Goal: Transaction & Acquisition: Subscribe to service/newsletter

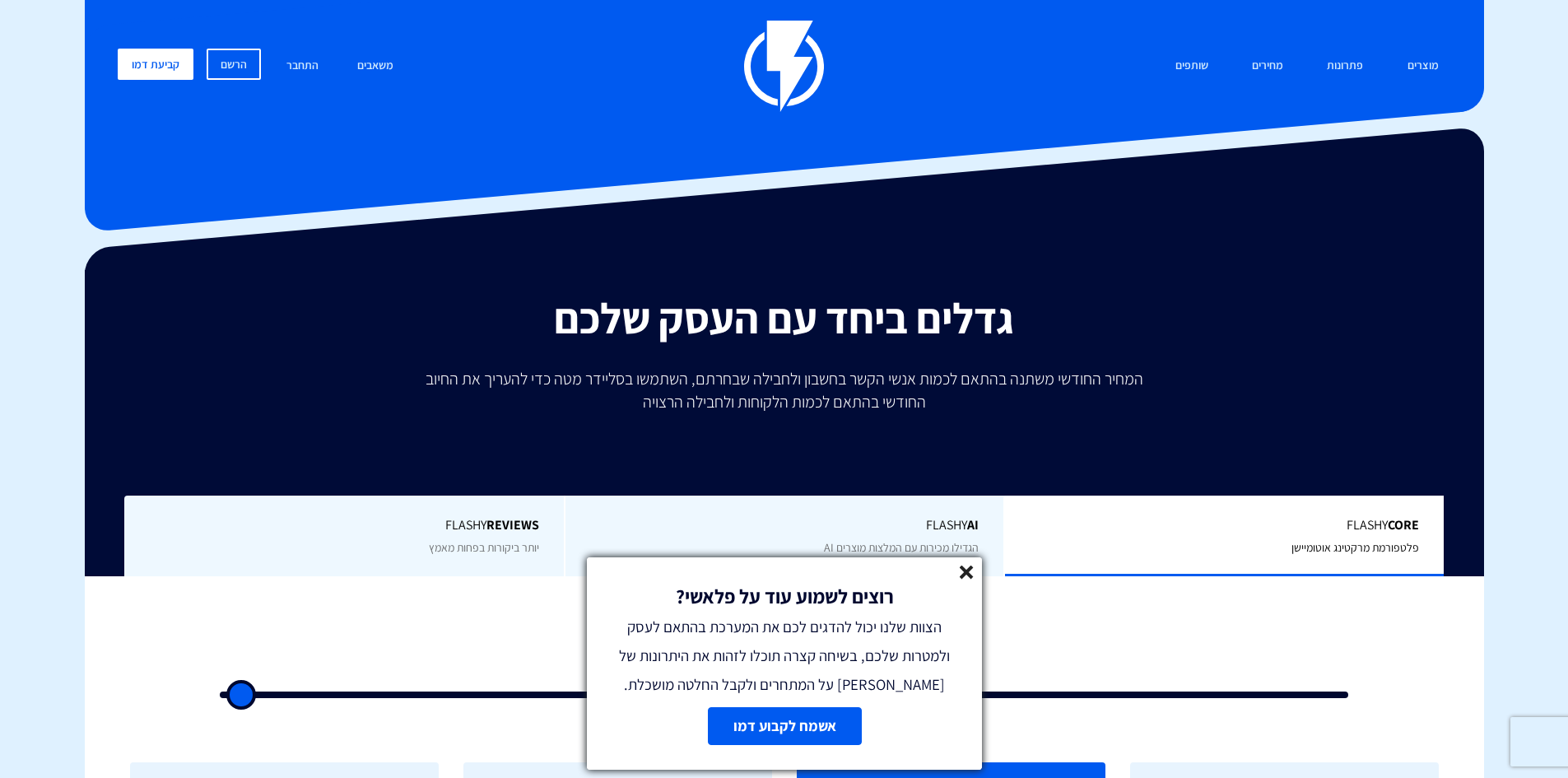
click at [968, 572] on line at bounding box center [967, 573] width 12 height 12
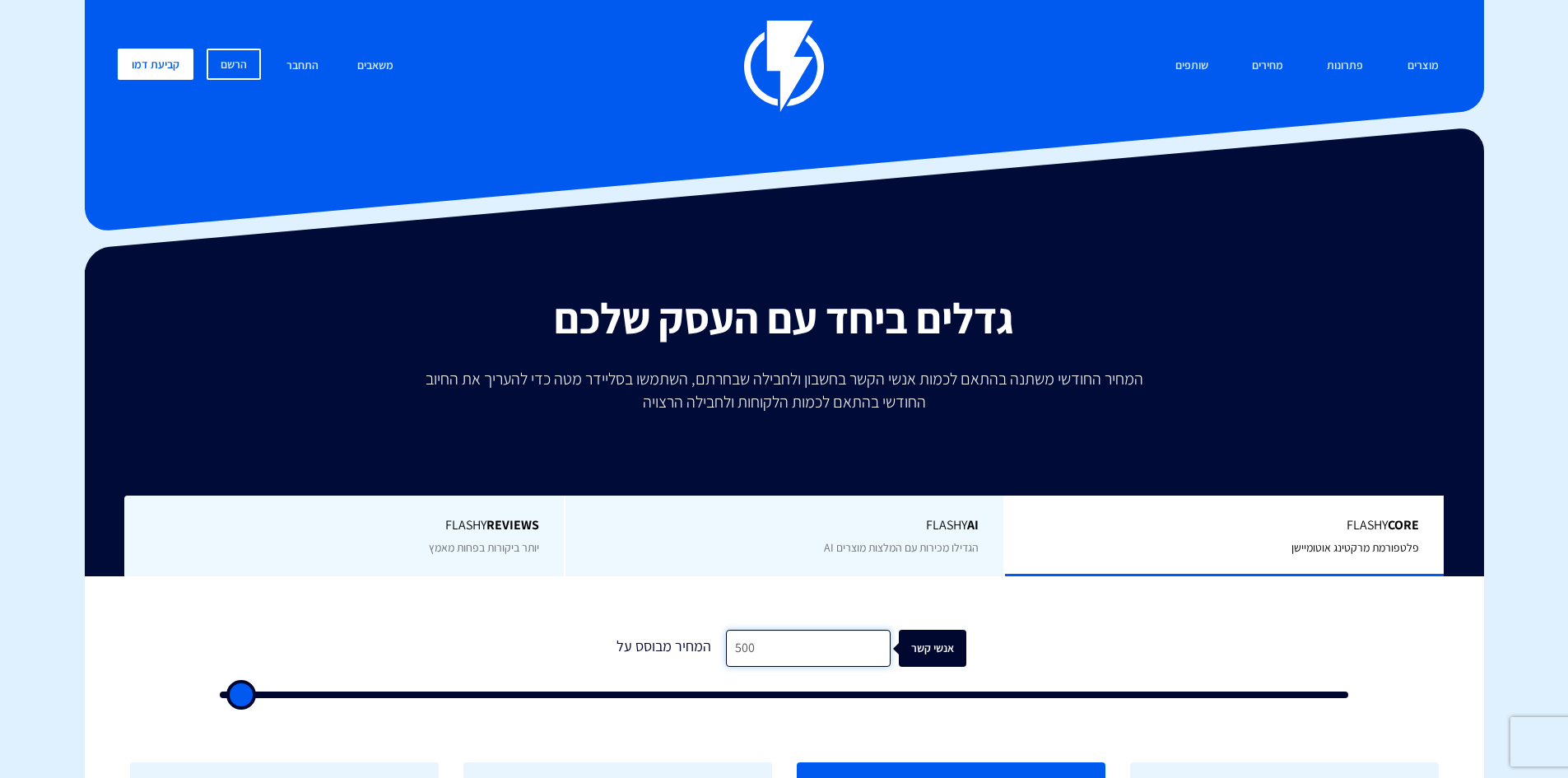
click at [800, 658] on input "500" at bounding box center [809, 648] width 165 height 37
type input "1"
type input "500"
type input "10"
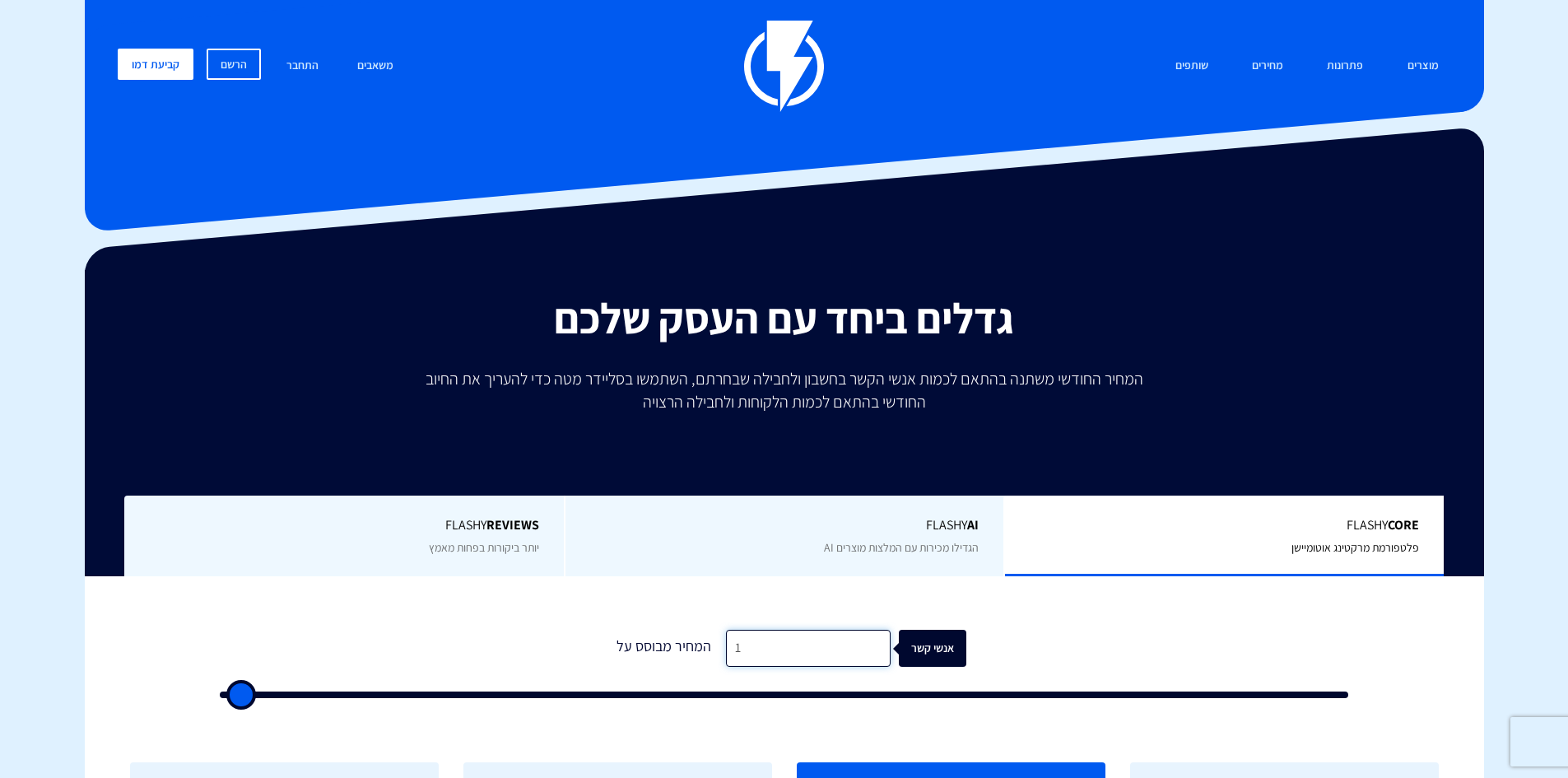
type input "500"
type input "100"
type input "500"
type input "10"
type input "500"
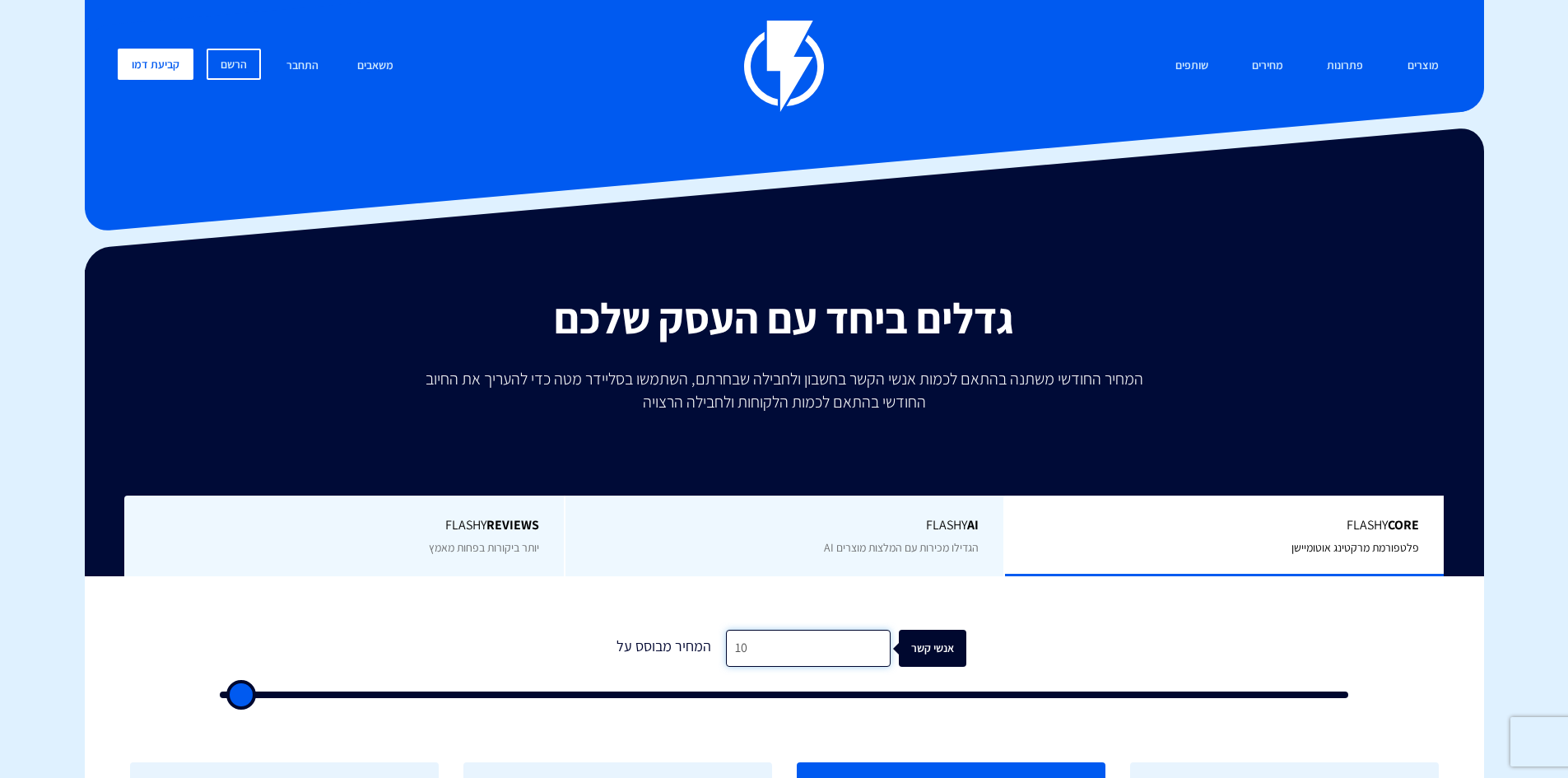
type input "1"
type input "500"
type input "2"
type input "500"
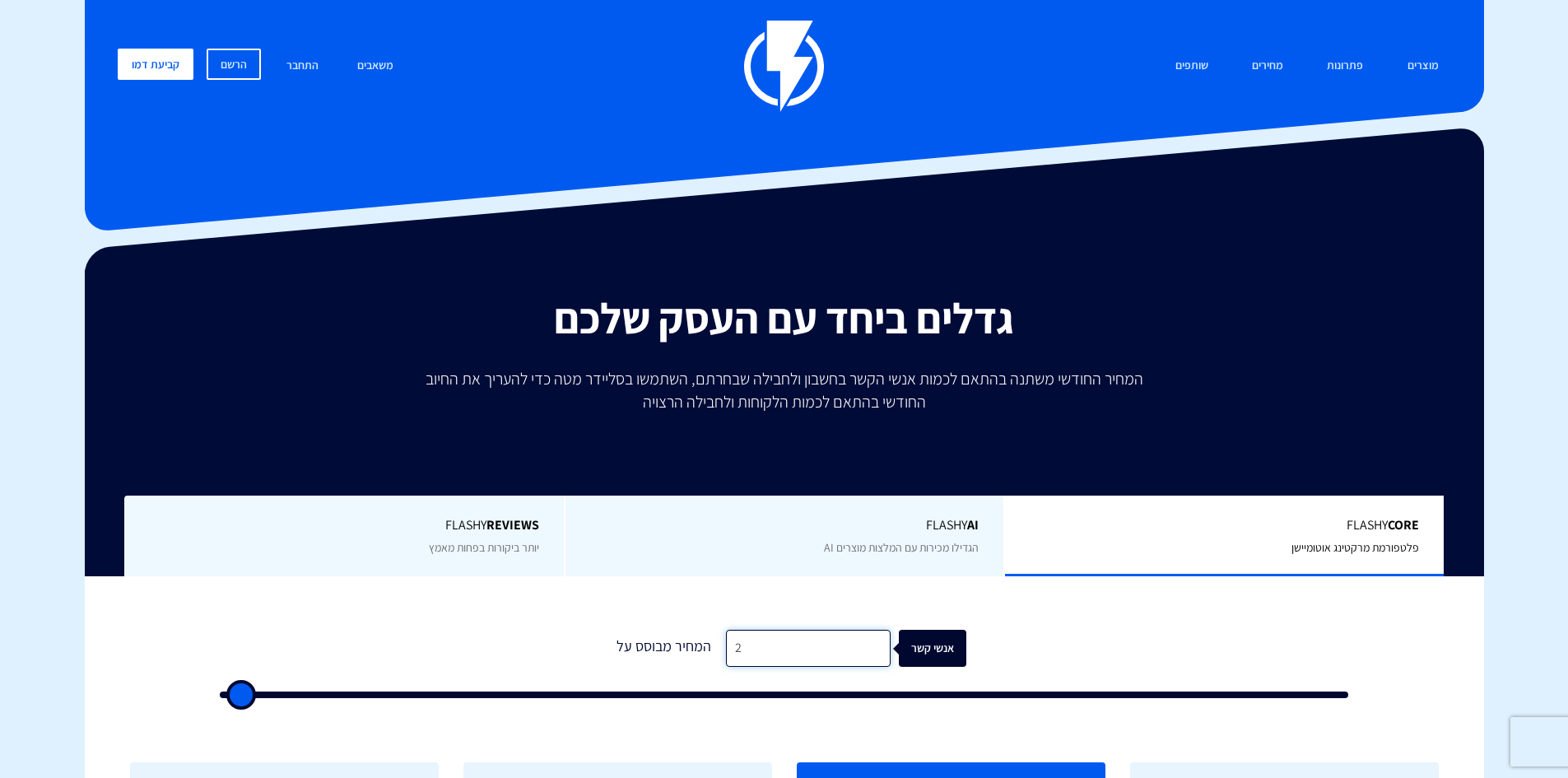
type input "20"
type input "500"
type input "200"
type input "500"
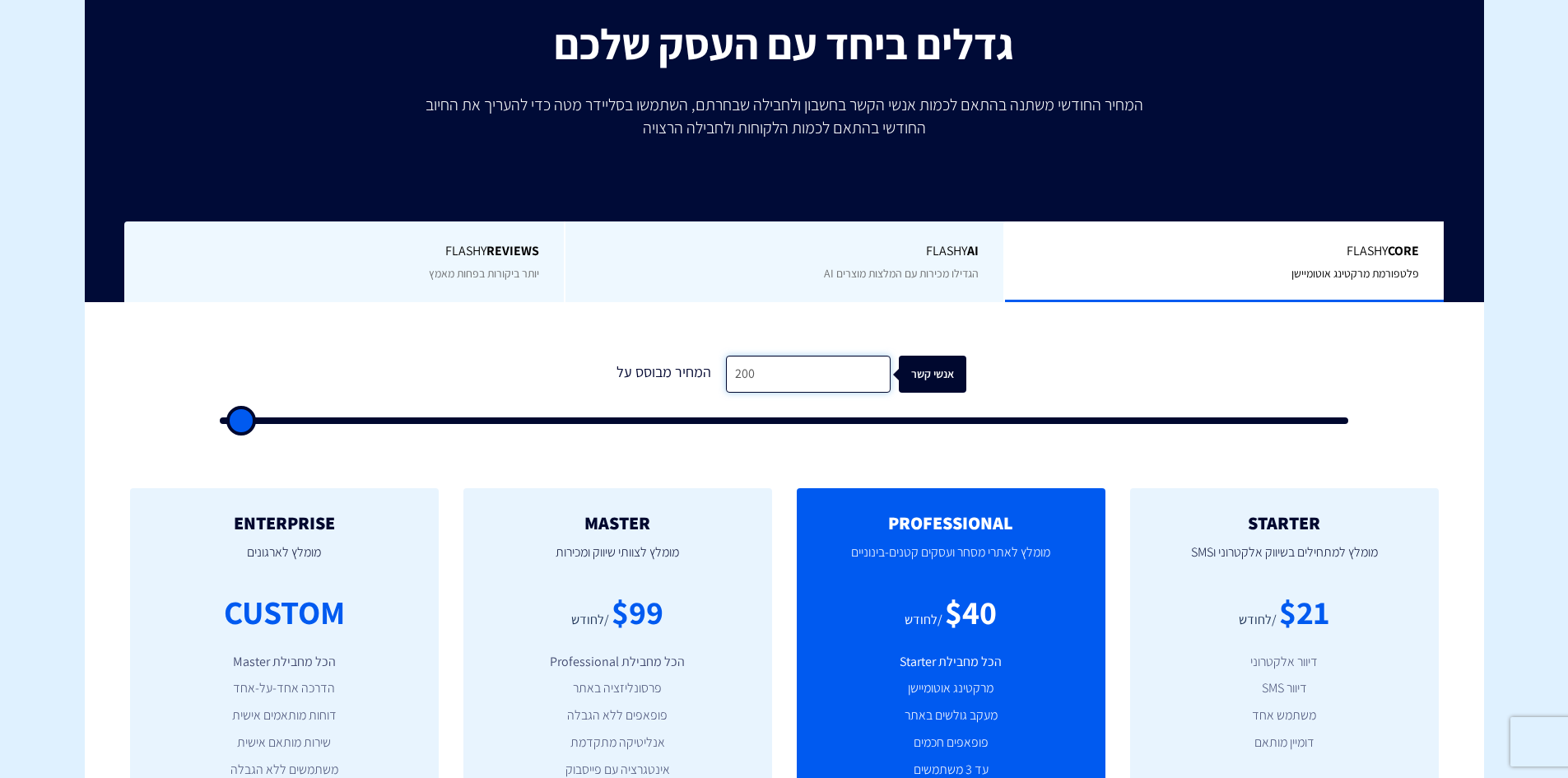
type input "200"
click at [1145, 444] on div "1 המחיר מבוסס על 200 אנשי קשר" at bounding box center [784, 385] width 1162 height 140
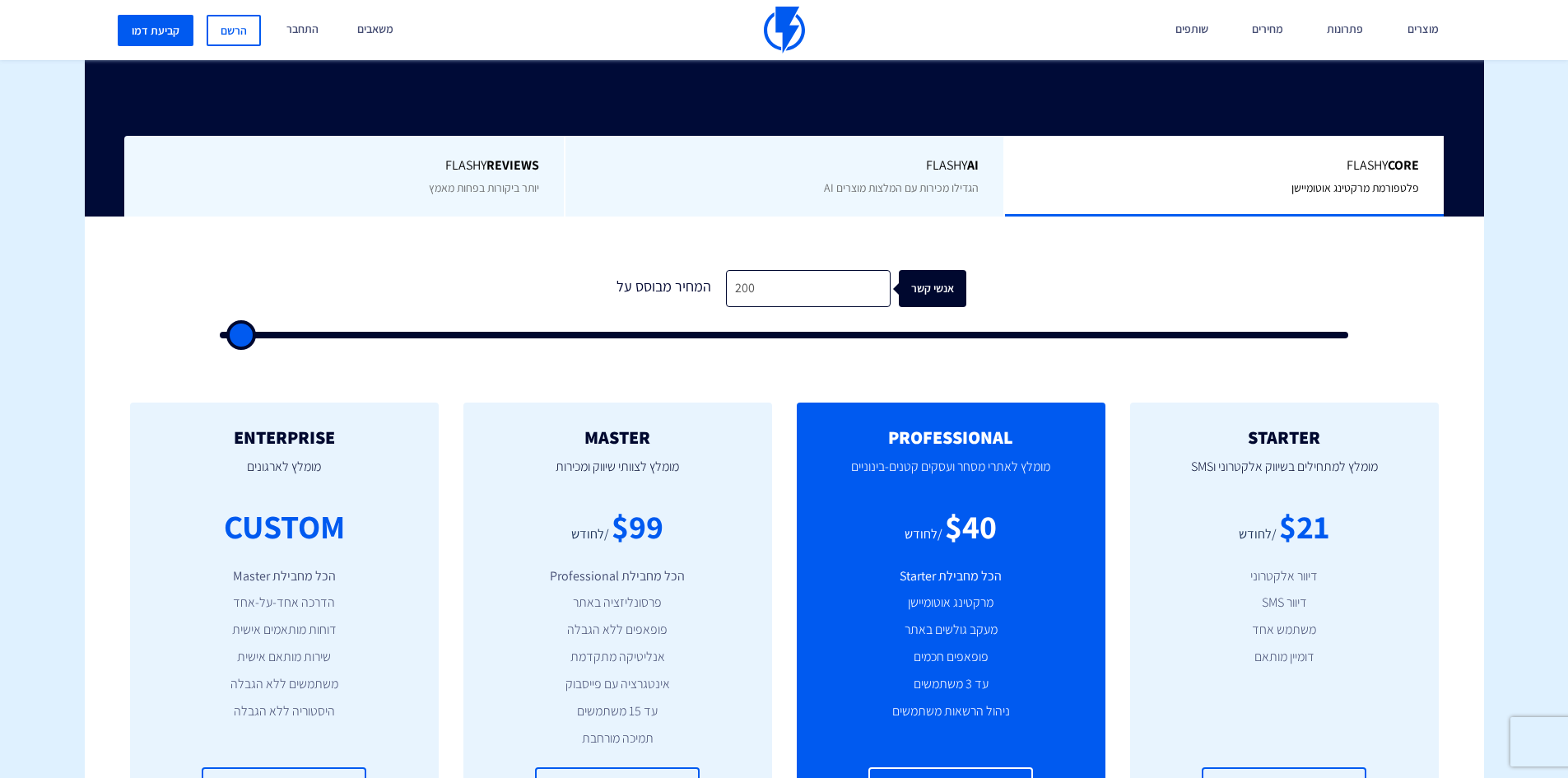
scroll to position [412, 0]
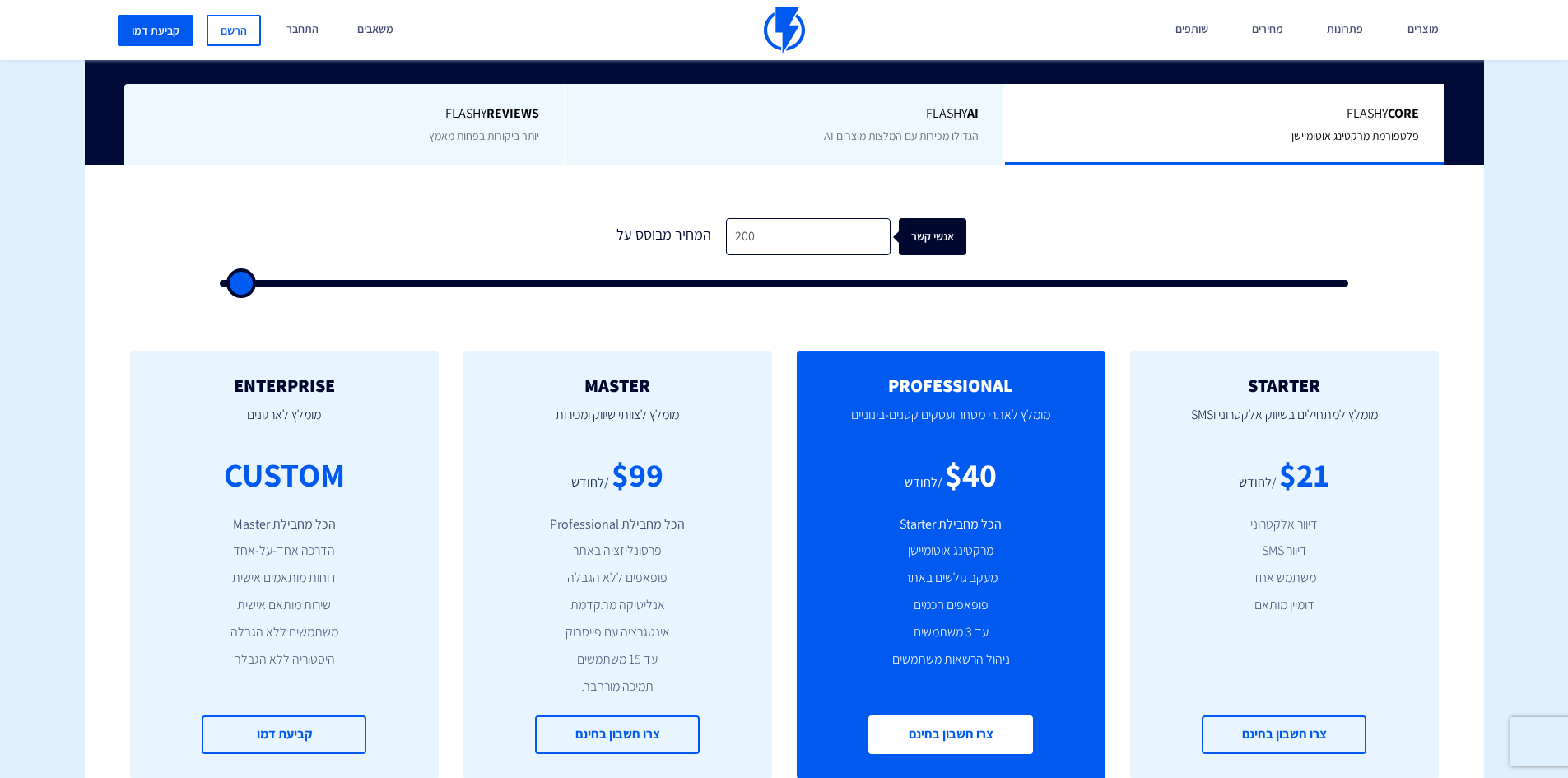
click at [954, 734] on link "צרו חשבון בחינם" at bounding box center [951, 735] width 165 height 39
